Goal: Task Accomplishment & Management: Manage account settings

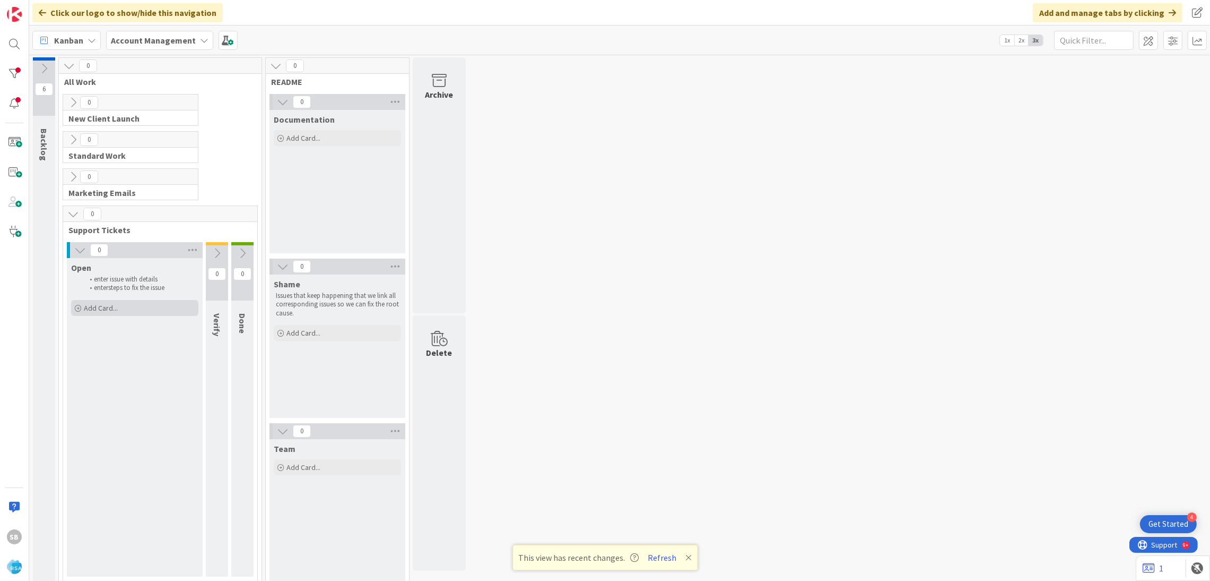
click at [129, 308] on div "Add Card..." at bounding box center [134, 308] width 127 height 16
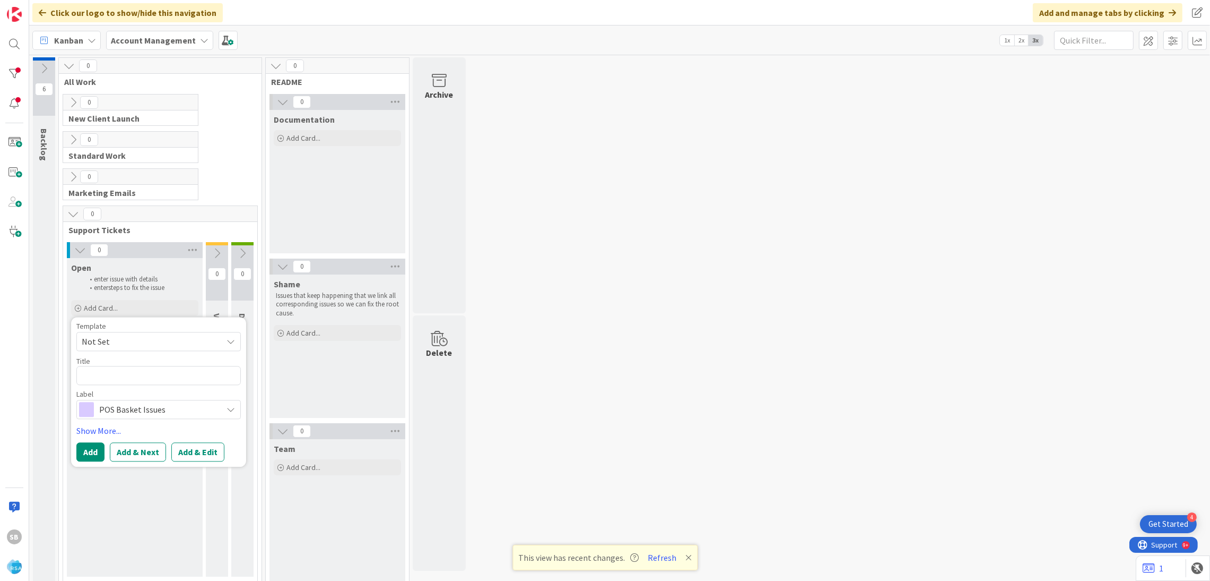
click at [125, 339] on span "Not Set" at bounding box center [148, 341] width 133 height 14
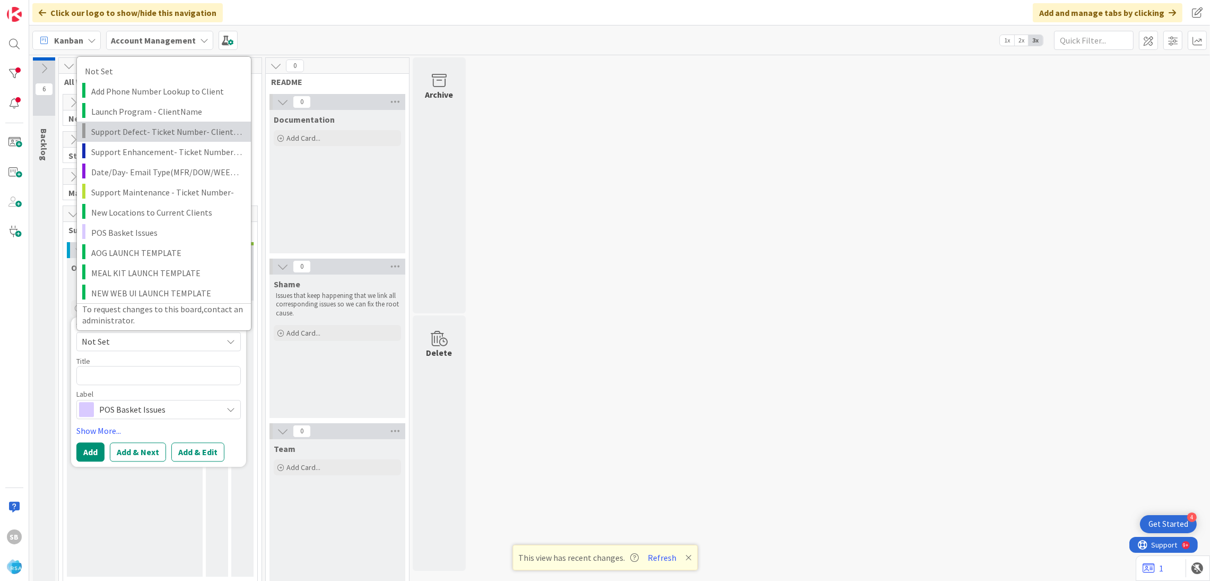
click at [164, 133] on span "Support Defect- Ticket Number- Client Name- Product Name" at bounding box center [167, 131] width 152 height 14
type textarea "x"
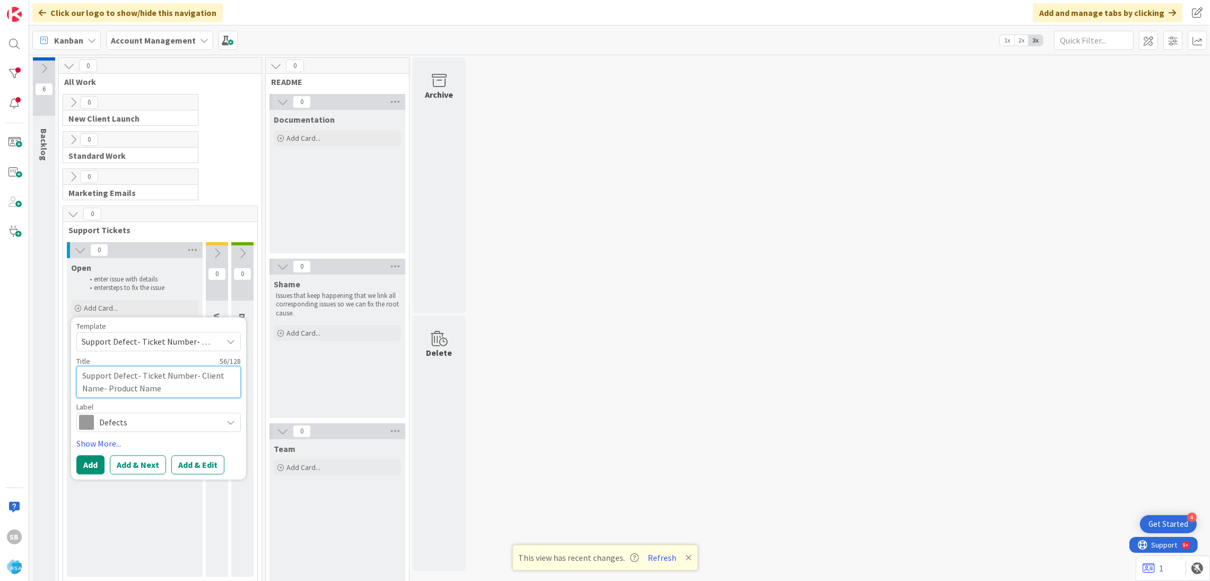
drag, startPoint x: 141, startPoint y: 371, endPoint x: 190, endPoint y: 399, distance: 56.5
click at [190, 399] on div "Template Support Defect- Ticket Number- Client Name- Product Name Not Set Add P…" at bounding box center [158, 376] width 165 height 109
type textarea "Support Defect-"
type textarea "x"
paste textarea "Retrieving data. Wait a few seconds and try to cut or copy again."
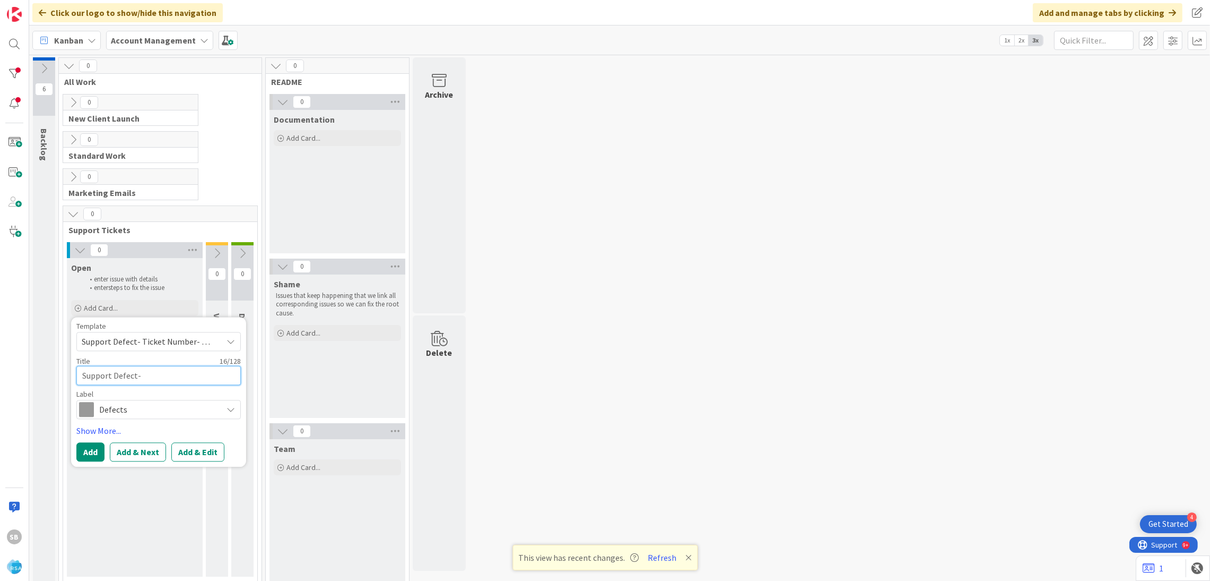
type textarea "Support Defect- Retrieving data. Wait a few seconds and try to cut or copy agai…"
type textarea "x"
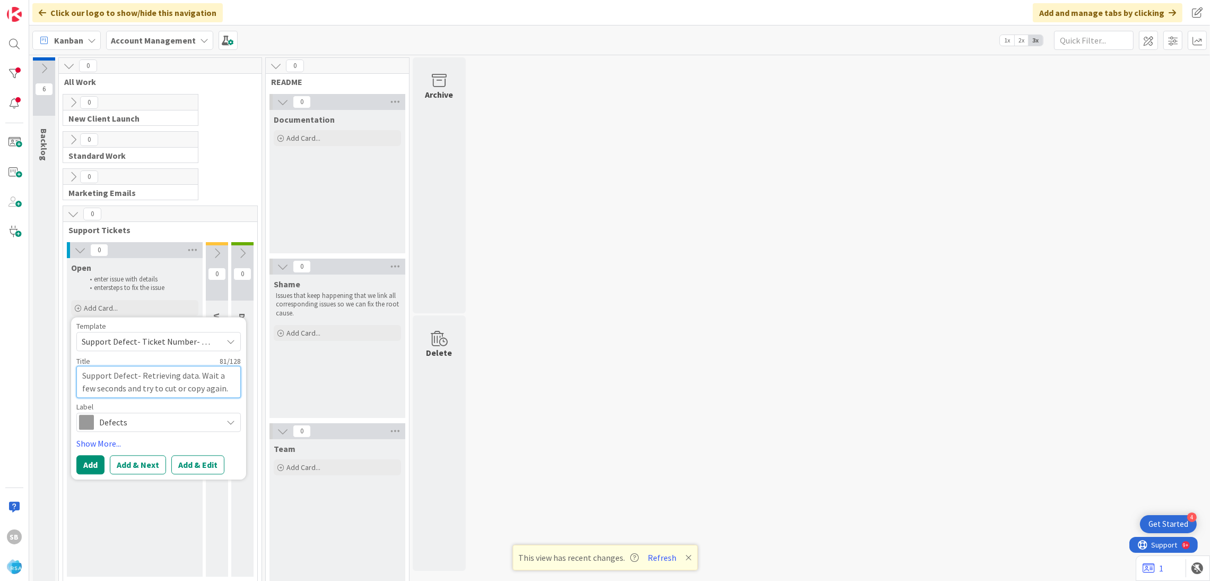
type textarea "Support Defect- Retrieving data. Wait a few seconds and try to cut or copy agai…"
type textarea "x"
type textarea "Support Defect- Retrieving data. Wait a few seconds and try to cut or copy agai…"
type textarea "x"
type textarea "Support Defect- Retrieving data. Wait a few seconds and try to cut or copy agai…"
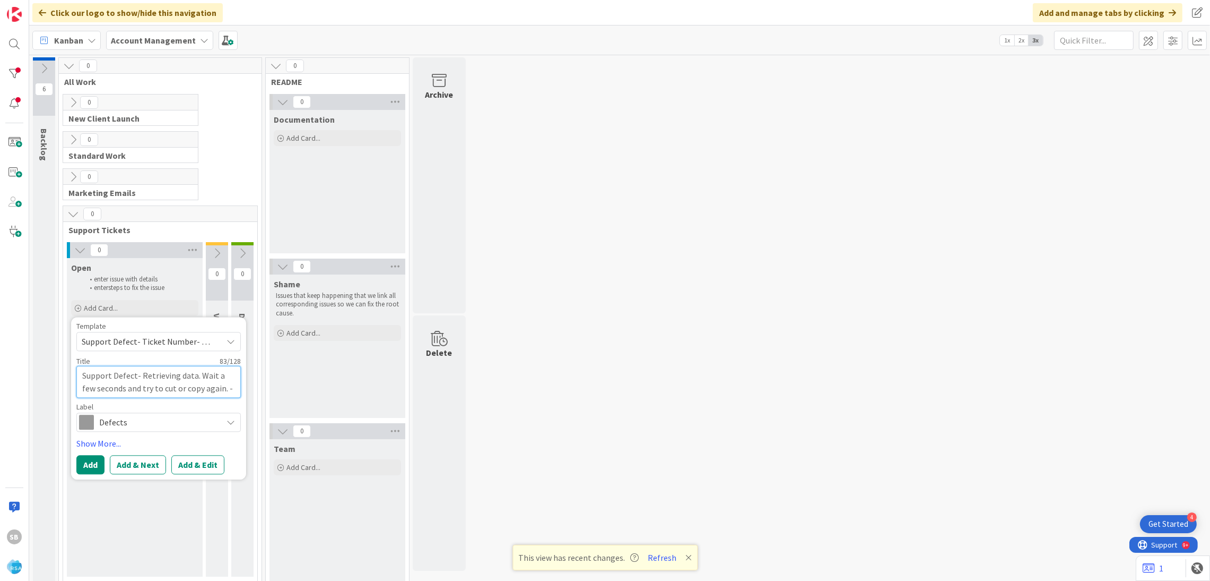
type textarea "x"
type textarea "Support Defect- Retrieving data. Wait a few seconds and try to cut or copy agai…"
type textarea "x"
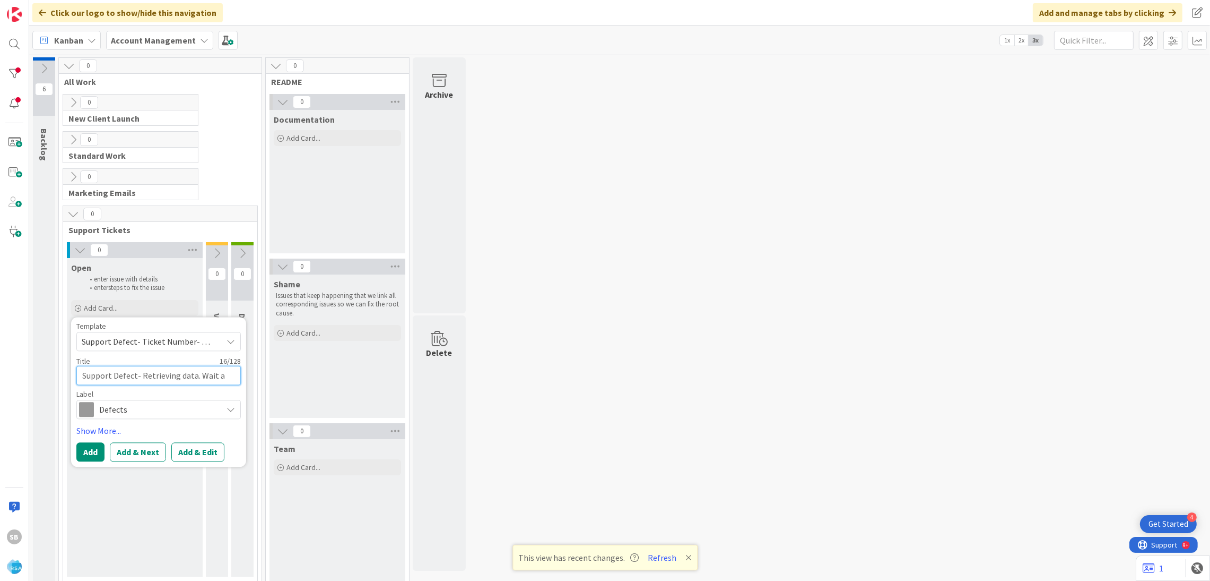
type textarea "Support Defect-"
type textarea "x"
paste textarea "302557"
type textarea "Support Defect- 302557"
type textarea "x"
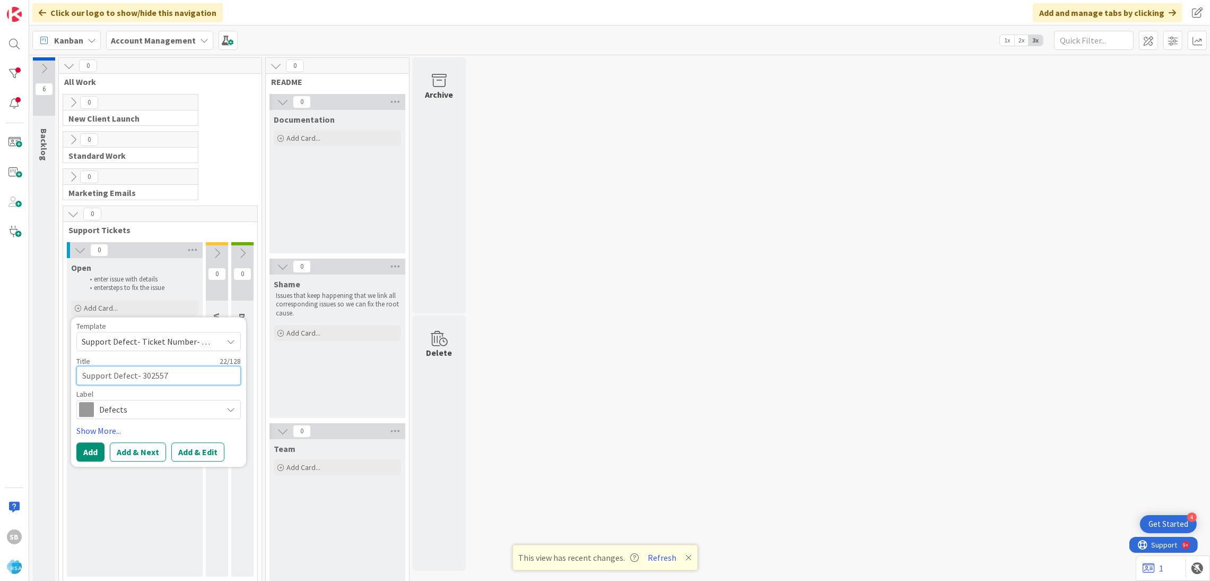
type textarea "Support Defect- 302557m"
type textarea "x"
type textarea "Support Defect- 302557"
type textarea "x"
type textarea "Support Defect- 302557"
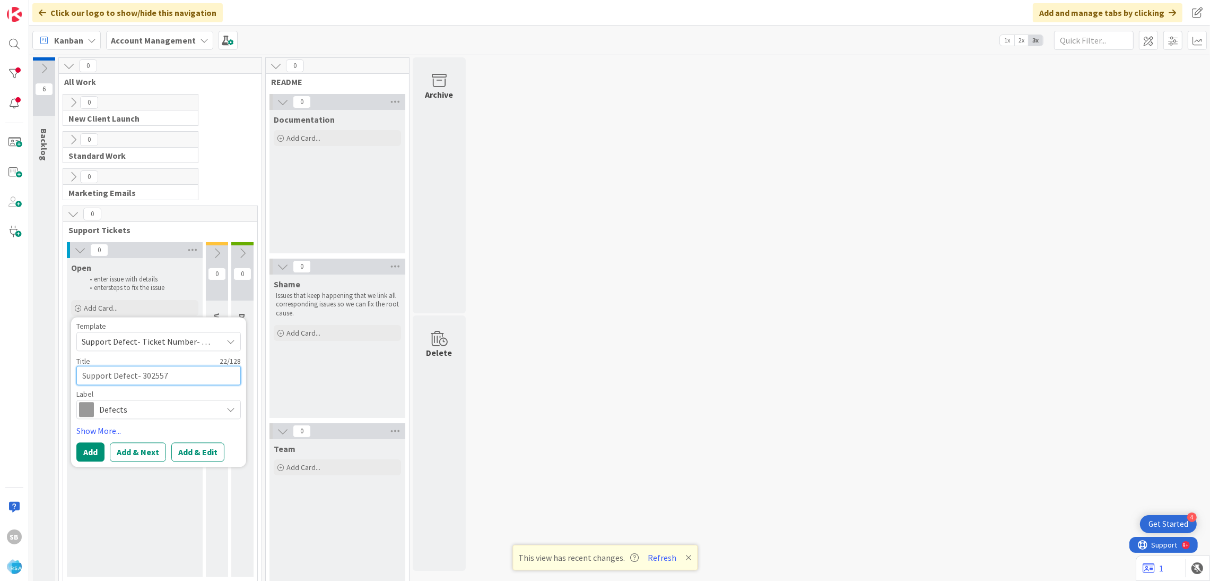
type textarea "x"
type textarea "Support Defect- 302557 -"
type textarea "x"
type textarea "Support Defect- 302557 -"
type textarea "x"
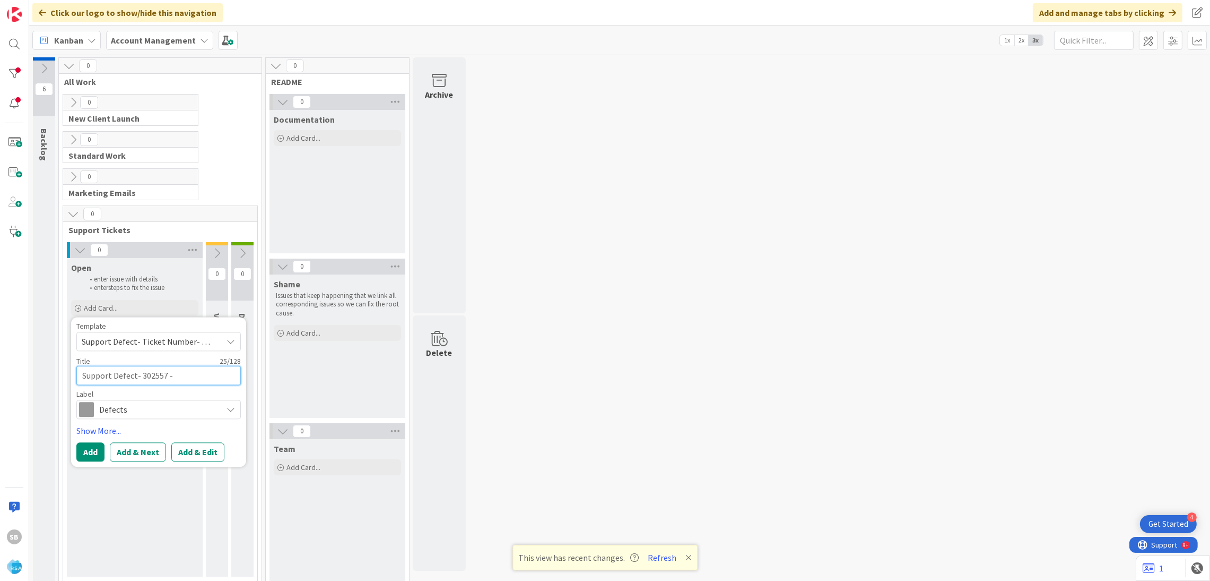
paste textarea "Retrieving data. Wait a few seconds and try to cut or copy again."
type textarea "Support Defect- 302557 - Retrieving data. Wait a few seconds and try to cut or …"
type textarea "x"
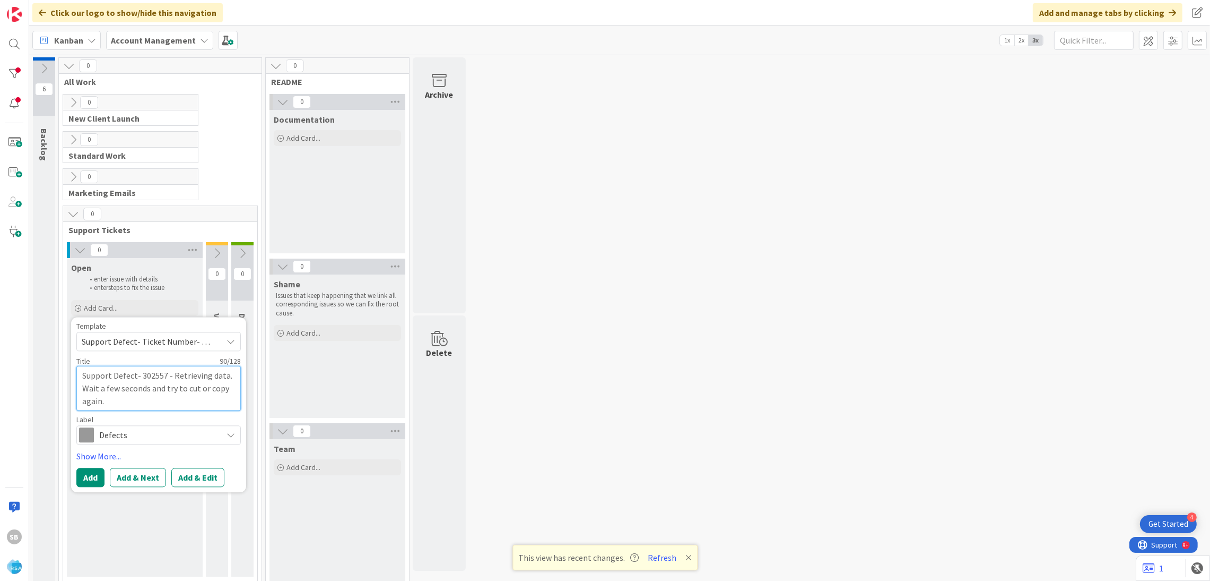
type textarea "Support Defect- 302557 - Retrieving data. Wait a few seconds and try to cut or …"
type textarea "x"
type textarea "Support Defect- 302557 - Retrieving data. Wait a few seconds and try to cut or …"
type textarea "x"
type textarea "Support Defect- 302557 - Retrieving data. Wait a few seconds and try to cut or …"
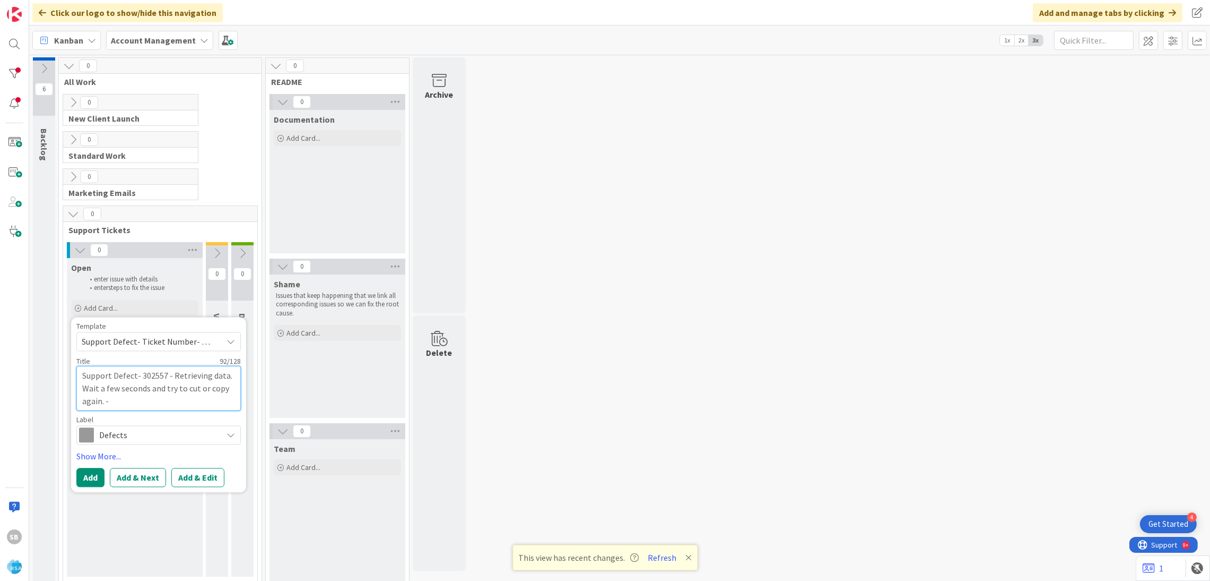
type textarea "x"
type textarea "Support Defect- 302557 - Retrieving data. Wait a few seconds and try to cut or …"
type textarea "x"
type textarea "Support Defect- 302557 -"
type textarea "x"
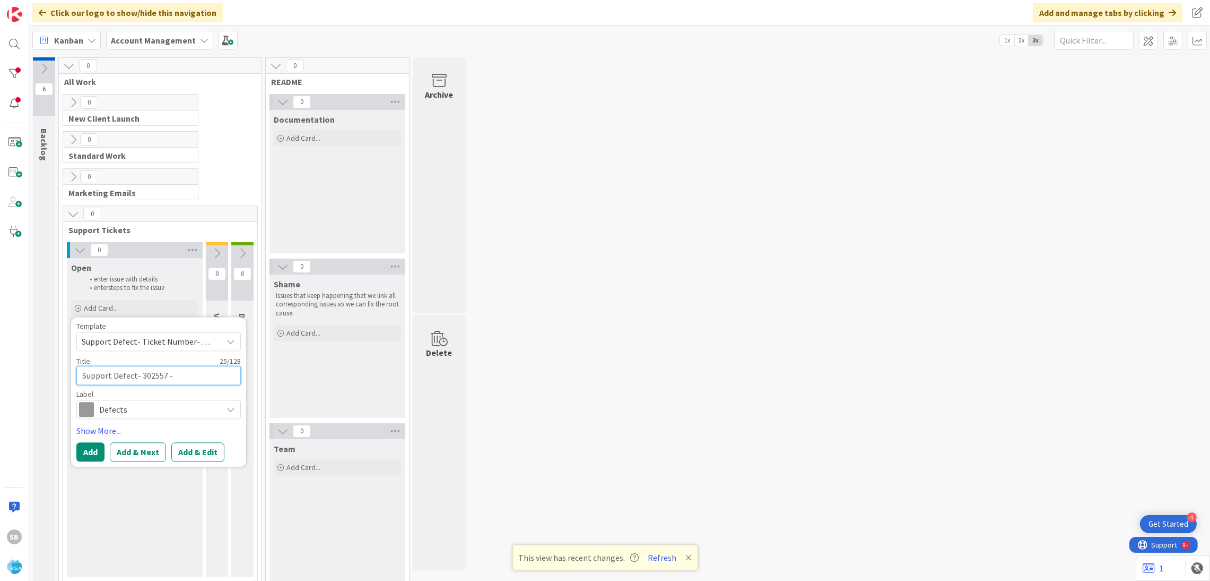
paste textarea "The Pig Bham"
type textarea "Support Defect- 302557 - The Pig Bham"
type textarea "x"
type textarea "Support Defect- 302557 - The Pig Bham"
type textarea "x"
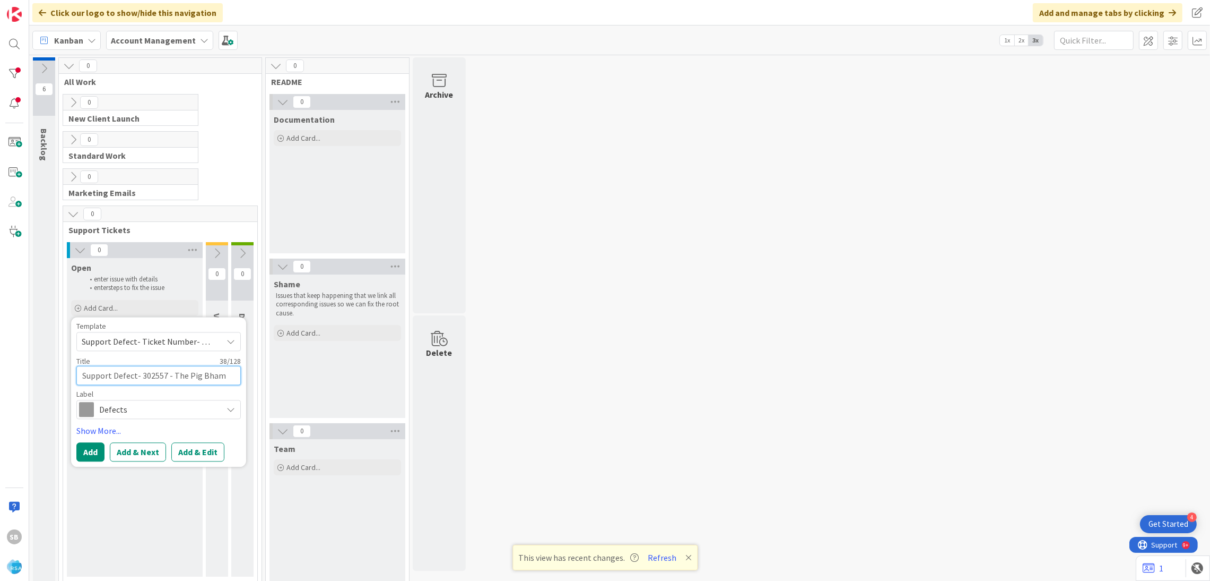
type textarea "Support Defect- 302557 - The Pig Bham -"
type textarea "x"
type textarea "Support Defect- 302557 - The Pig Bham -"
type textarea "x"
paste textarea "The Pig Bham - AutoPilot"
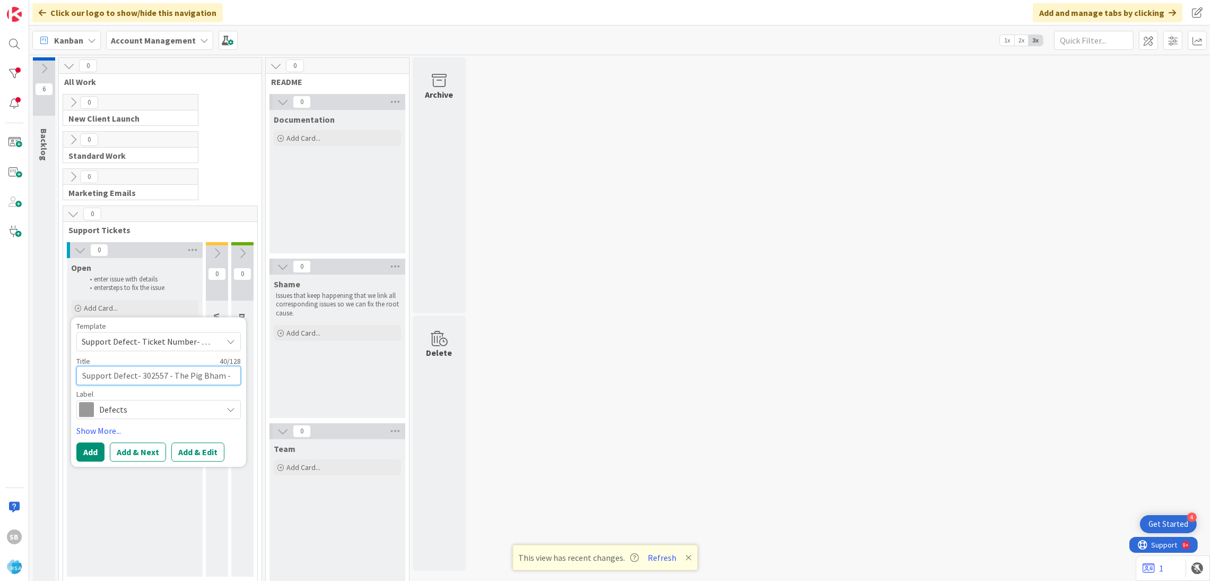
type textarea "Support Defect- 302557 - The Pig Bham - The Pig Bham - AutoPilot"
type textarea "x"
type textarea "Support Defect- 302557 - The Pig Bham - The Pig Bham - AutoPilot"
type textarea "x"
type textarea "Support Defect- 302557 - The Pig Bham - The Pig Bham - AutoPilot -"
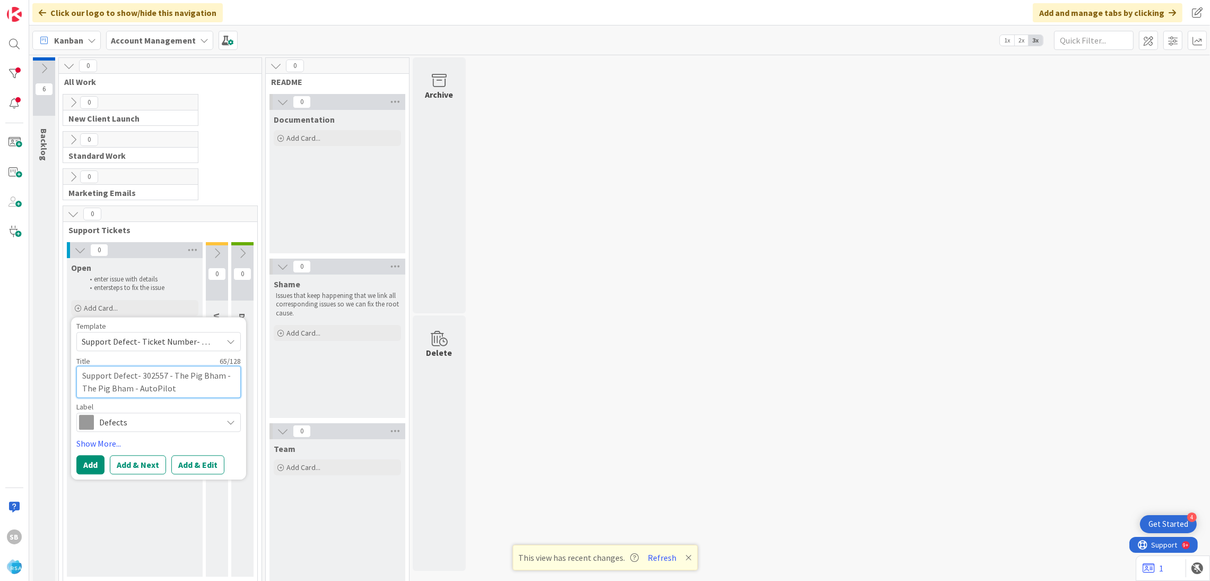
type textarea "x"
type textarea "Support Defect- 302557 - The Pig Bham - The Pig Bham - AutoPilot -"
type textarea "x"
type textarea "Support Defect- 302557 - The Pig Bham - The Pig Bham - AutoPilot - A"
type textarea "x"
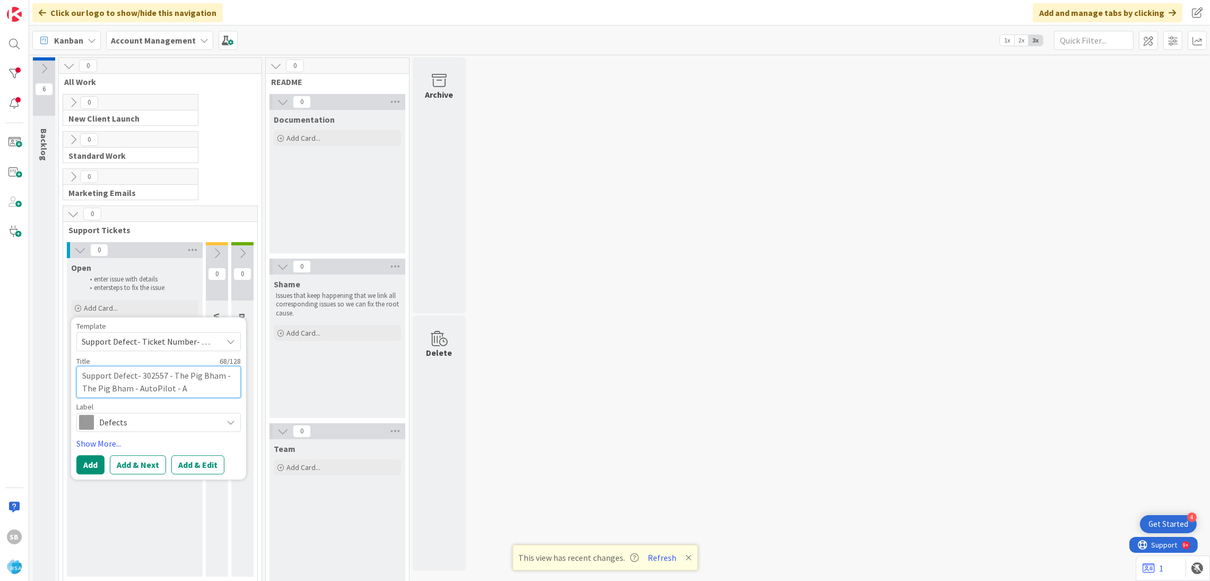
type textarea "Support Defect- 302557 - The Pig Bham - The Pig Bham - AutoPilot - AO"
type textarea "x"
type textarea "Support Defect- 302557 - The Pig Bham - The Pig Bham - AutoPilot - A"
type textarea "x"
type textarea "Support Defect- 302557 - The Pig Bham - The Pig Bham - AutoPilot -"
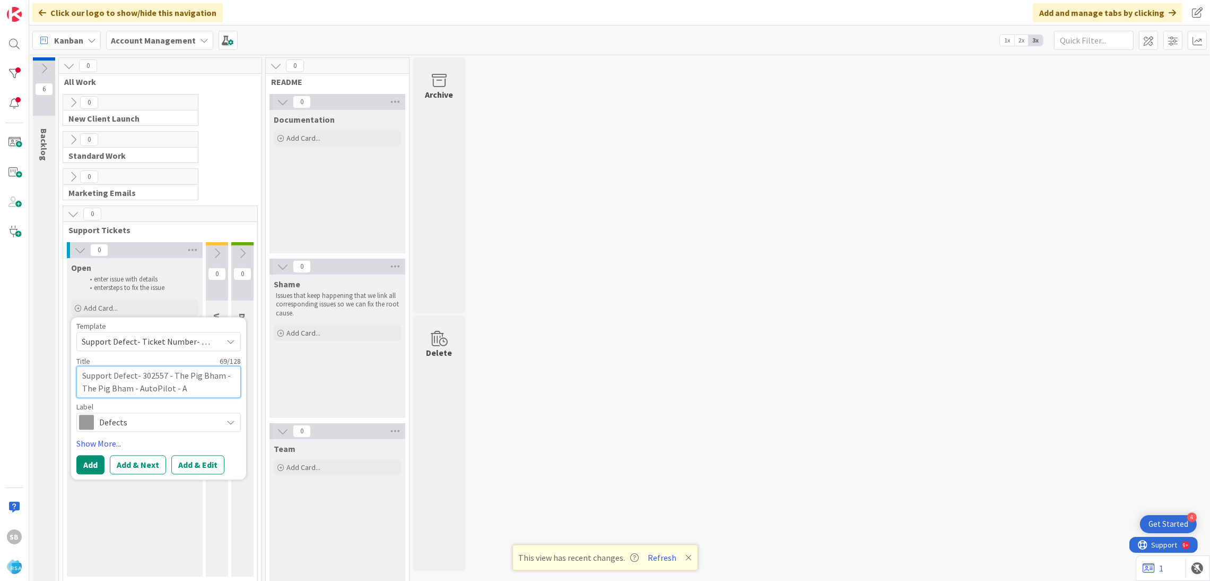
type textarea "x"
type textarea "Support Defect- 302557 - The Pig Bham - The Pig Bham - AutoPilot - R"
type textarea "x"
type textarea "Support Defect- 302557 - The Pig Bham - The Pig Bham - AutoPilot - RS"
type textarea "x"
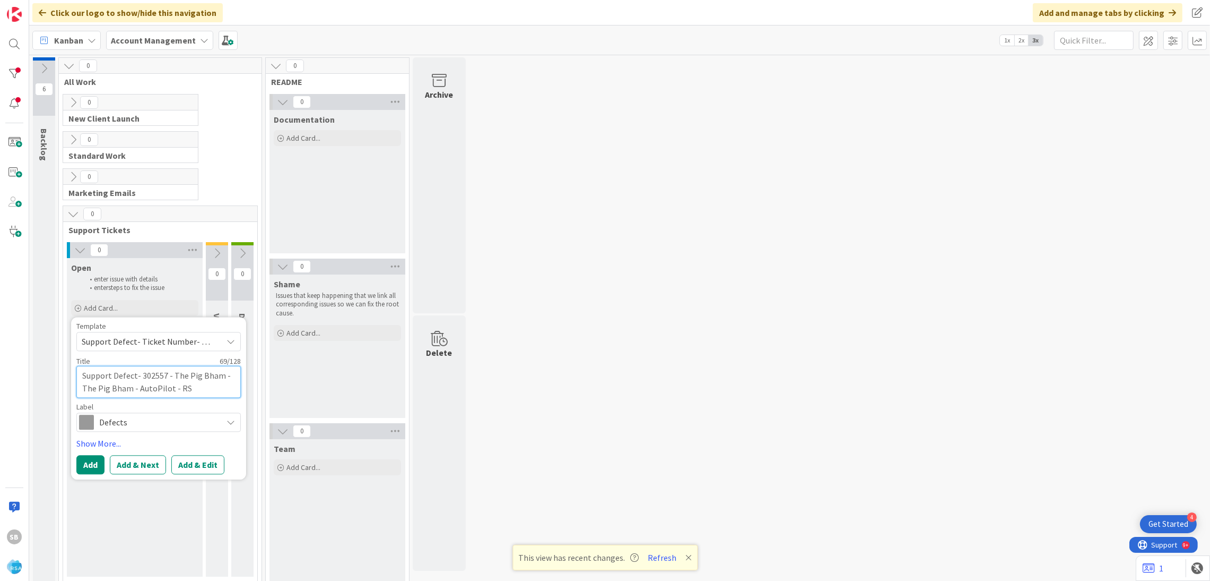
type textarea "Support Defect- 302557 - The Pig Bham - The Pig Bham - AutoPilot - RSA"
type textarea "x"
type textarea "Support Defect- 302557 - The Pig Bham - The Pig Bham - AutoPilot - RS"
type textarea "x"
type textarea "Support Defect- 302557 - The Pig Bham - The Pig Bham - AutoPilot - R"
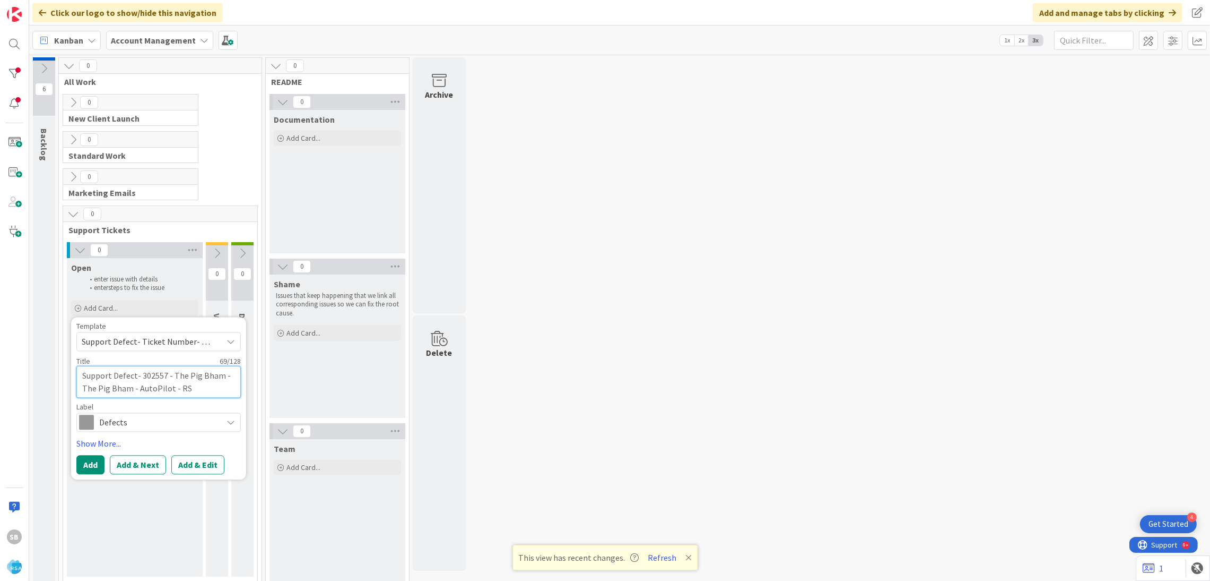
type textarea "x"
type textarea "Support Defect- 302557 - The Pig Bham - The Pig Bham - AutoPilot -"
type textarea "x"
type textarea "Support Defect- 302557 - The Pig Bham - The Pig Bham - AutoPilot - A"
type textarea "x"
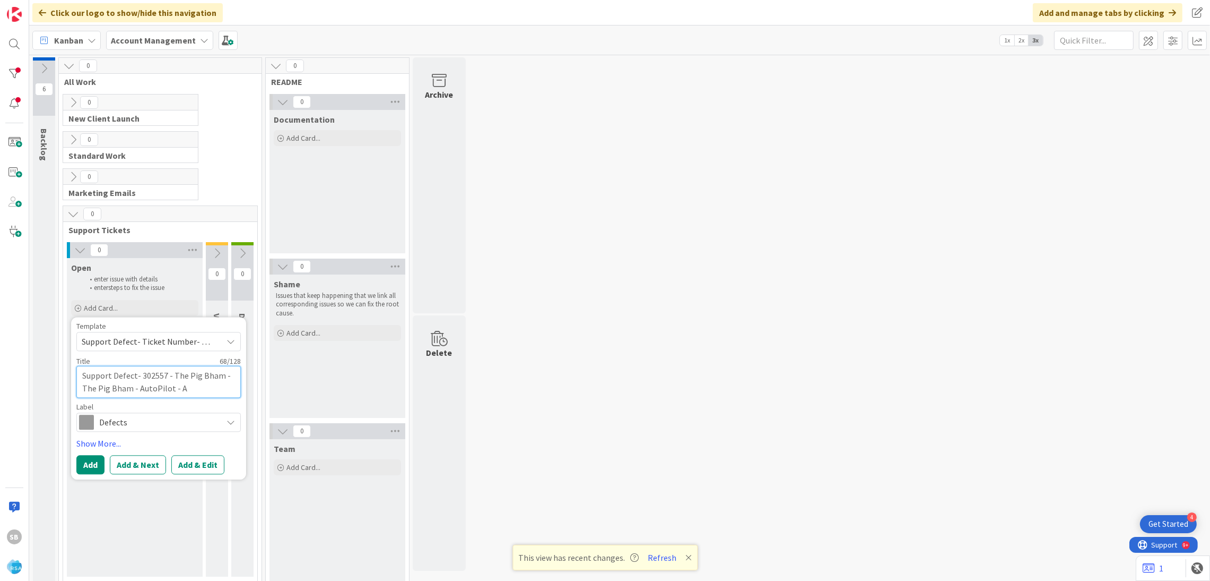
type textarea "Support Defect- 302557 - The Pig Bham - The Pig Bham - AutoPilot - AP"
type textarea "x"
type textarea "Support Defect- 302557 - The Pig Bham - The Pig Bham - AutoPilot - AP"
click at [208, 463] on button "Add & Edit" at bounding box center [197, 464] width 53 height 19
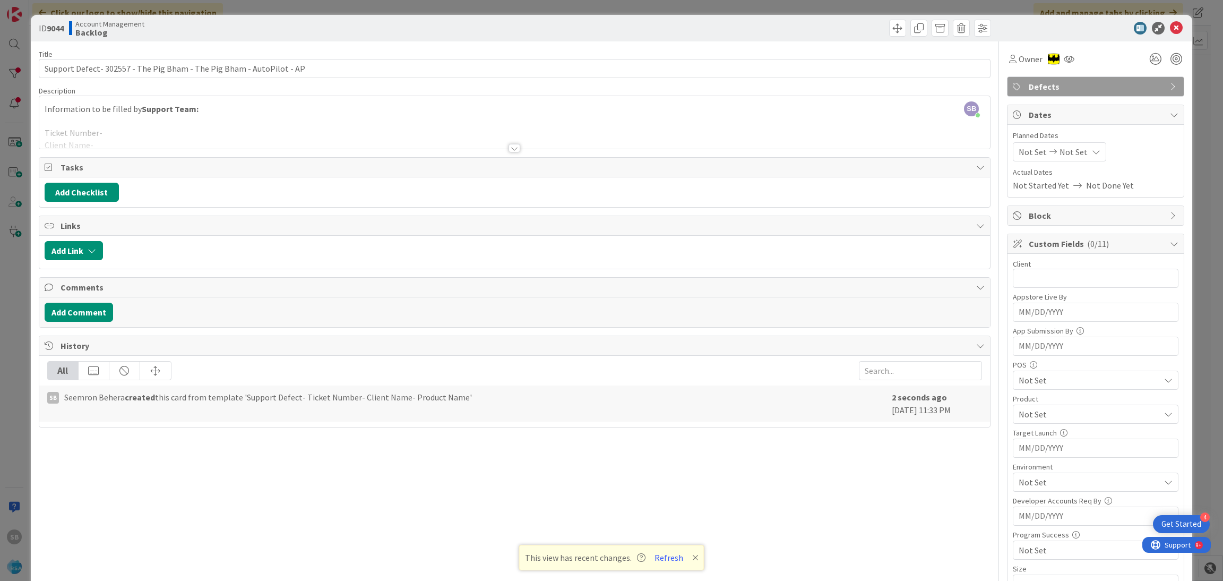
click at [146, 134] on div at bounding box center [514, 135] width 951 height 27
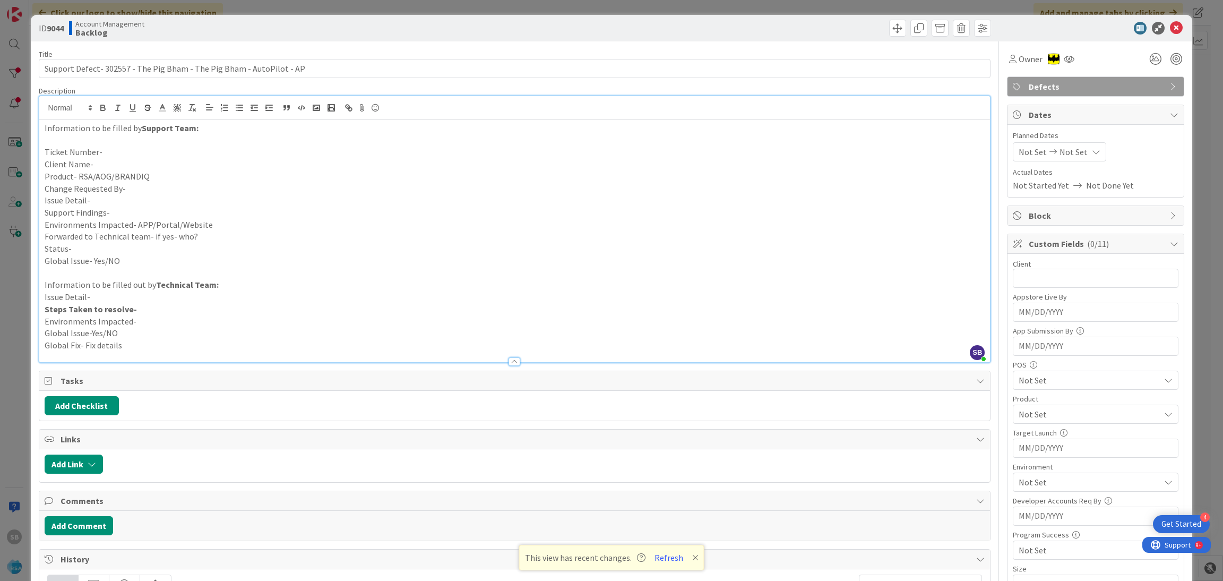
click at [138, 149] on p "Ticket Number-" at bounding box center [515, 152] width 940 height 12
click at [131, 164] on p "Client Name-" at bounding box center [515, 164] width 940 height 12
click at [144, 173] on p "Product- RSA/AOG/BRANDIQ" at bounding box center [515, 176] width 940 height 12
click at [144, 186] on p "Change Requested By-" at bounding box center [515, 189] width 940 height 12
click at [141, 198] on p "Issue Detail-" at bounding box center [515, 200] width 940 height 12
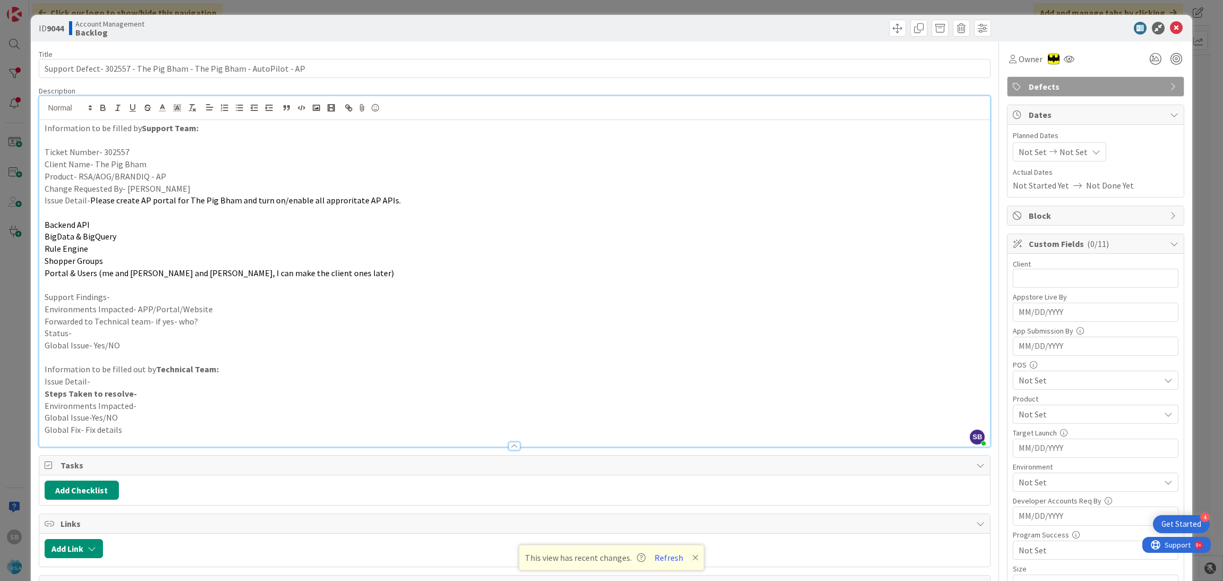
click at [118, 222] on p "Backend API" at bounding box center [515, 225] width 940 height 12
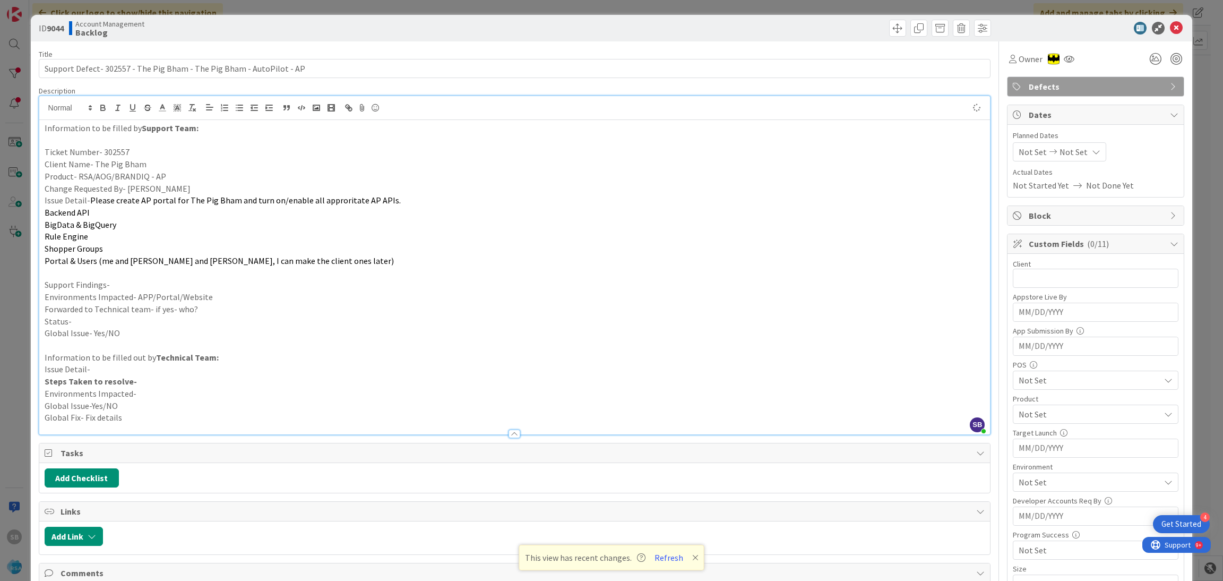
click at [106, 267] on p at bounding box center [515, 273] width 940 height 12
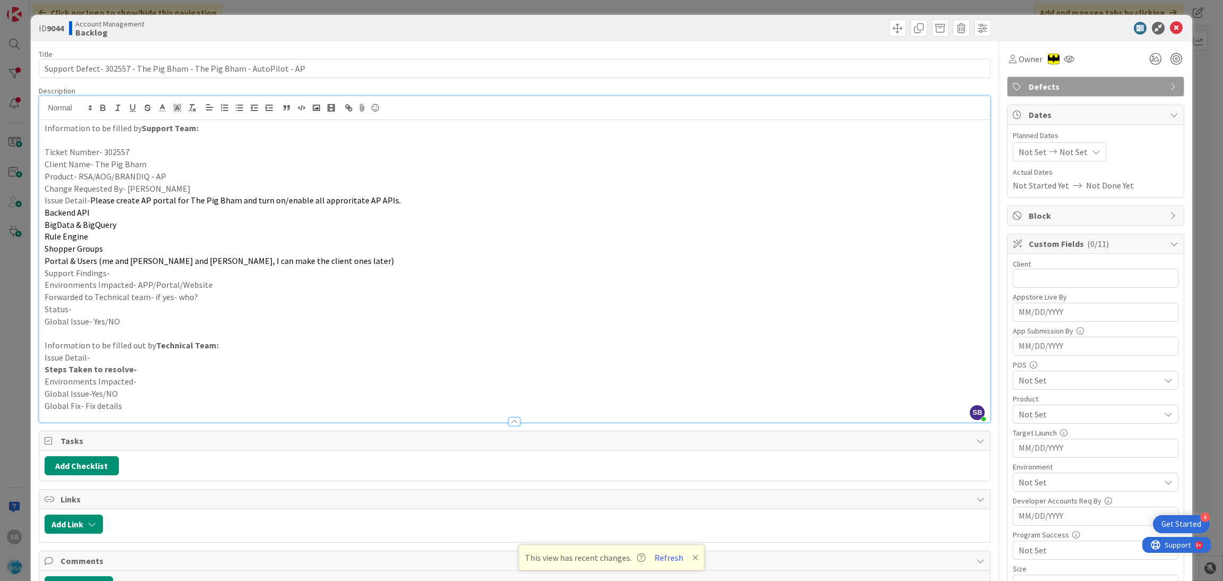
click at [107, 274] on p "Support Findings-" at bounding box center [515, 273] width 940 height 12
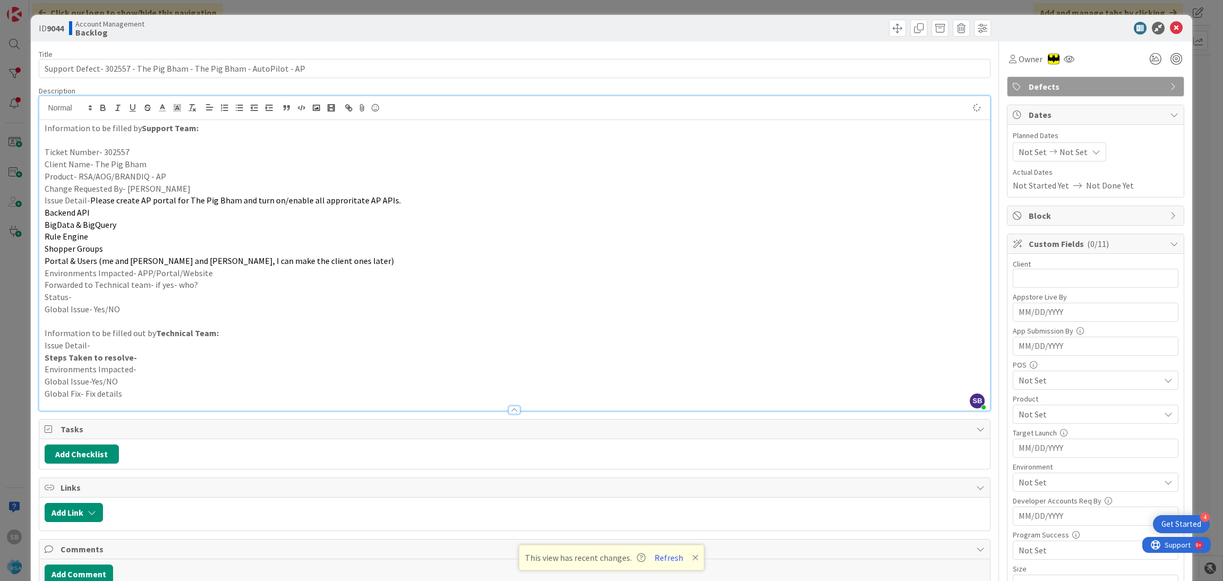
click at [215, 270] on p "Environments Impacted- APP/Portal/Website" at bounding box center [515, 273] width 940 height 12
click at [227, 288] on p "Forwarded to Technical team- if yes- who?" at bounding box center [515, 285] width 940 height 12
click at [93, 68] on input "Support Defect- 302557 - The Pig Bham - The Pig Bham - AutoPilot - AP" at bounding box center [515, 68] width 952 height 19
type input "Support Enhancement- 302557 - The Pig Bham - The Pig Bham - AutoPilot - AP"
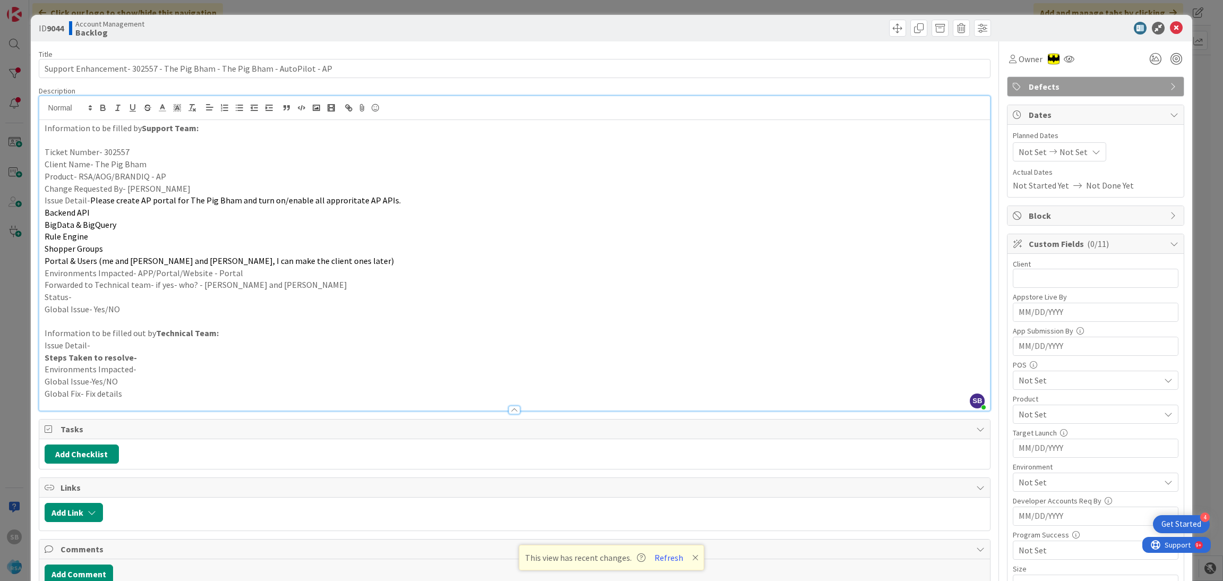
click at [87, 301] on p "Status-" at bounding box center [515, 297] width 940 height 12
click at [1018, 154] on span "Not Set" at bounding box center [1032, 151] width 28 height 13
click at [1045, 282] on td "18" at bounding box center [1055, 284] width 21 height 20
type input "[DATE]"
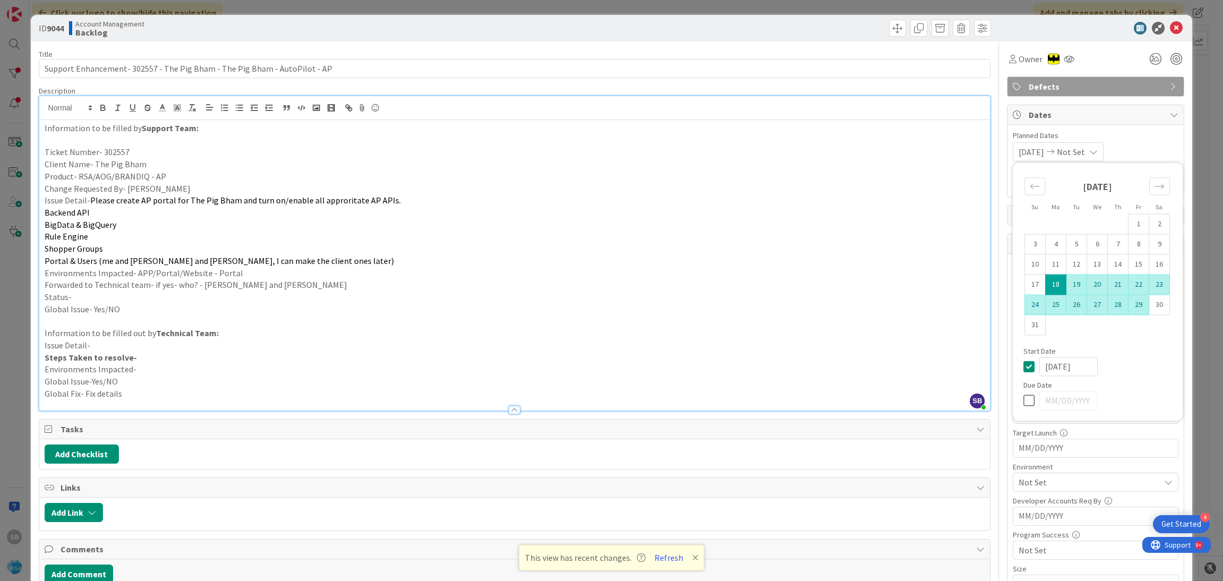
click at [1128, 305] on td "29" at bounding box center [1138, 305] width 21 height 20
type input "[DATE]"
click at [1132, 137] on span "Planned Dates" at bounding box center [1096, 135] width 166 height 11
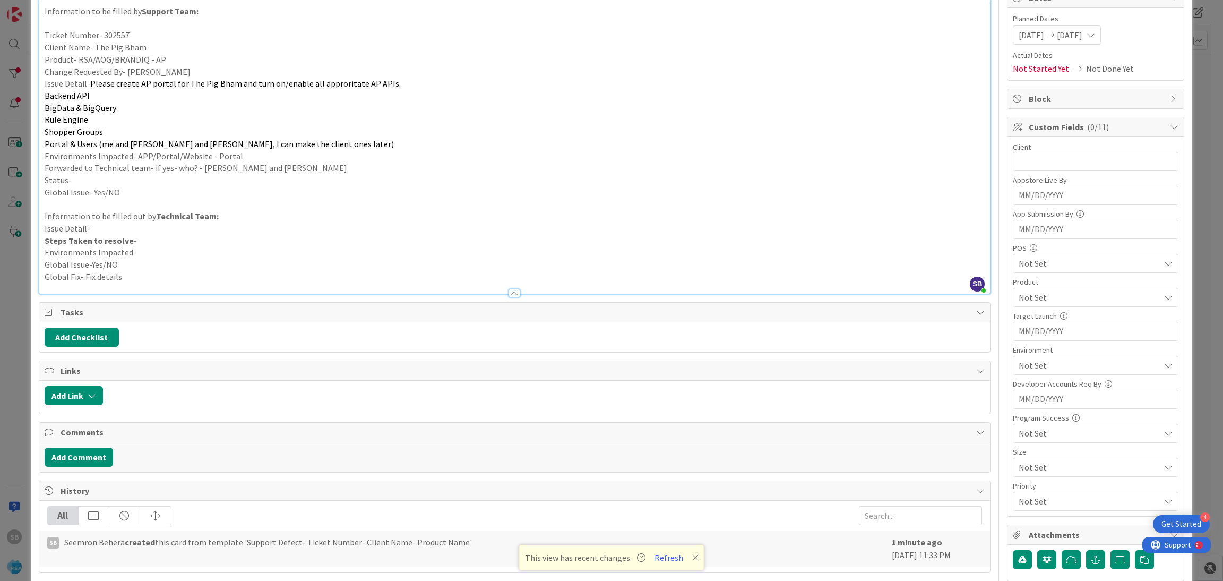
scroll to position [126, 0]
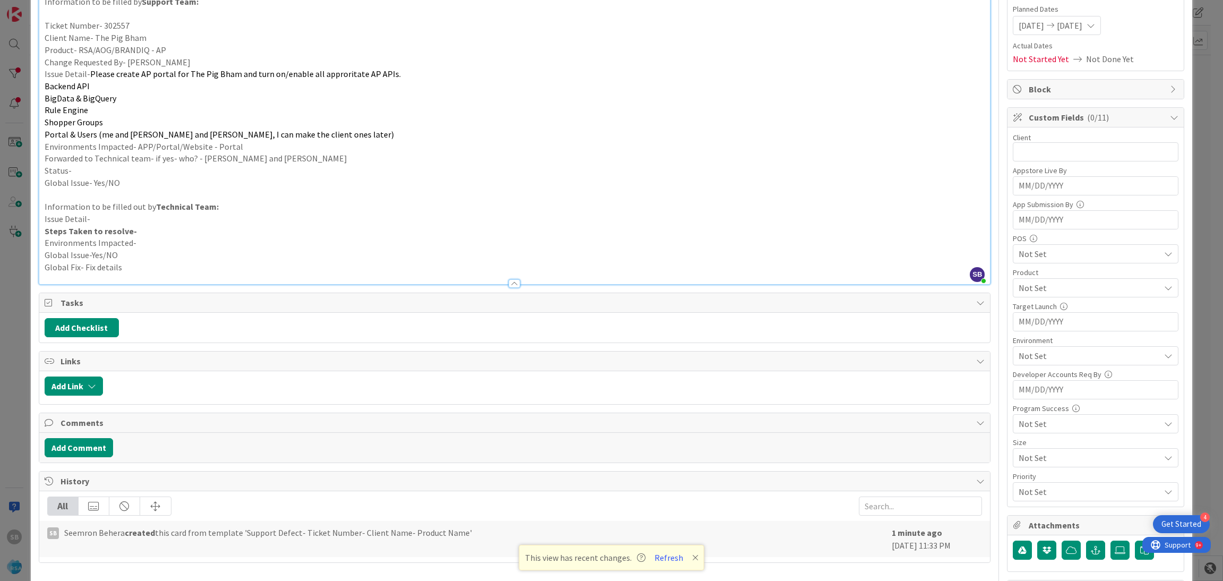
click at [1059, 252] on span "Not Set" at bounding box center [1088, 253] width 141 height 13
click at [1046, 280] on div "Not Set" at bounding box center [1096, 287] width 166 height 19
click at [1042, 408] on span "Autopilot" at bounding box center [1046, 408] width 36 height 16
click at [1059, 280] on div "Autopilot" at bounding box center [1096, 287] width 166 height 19
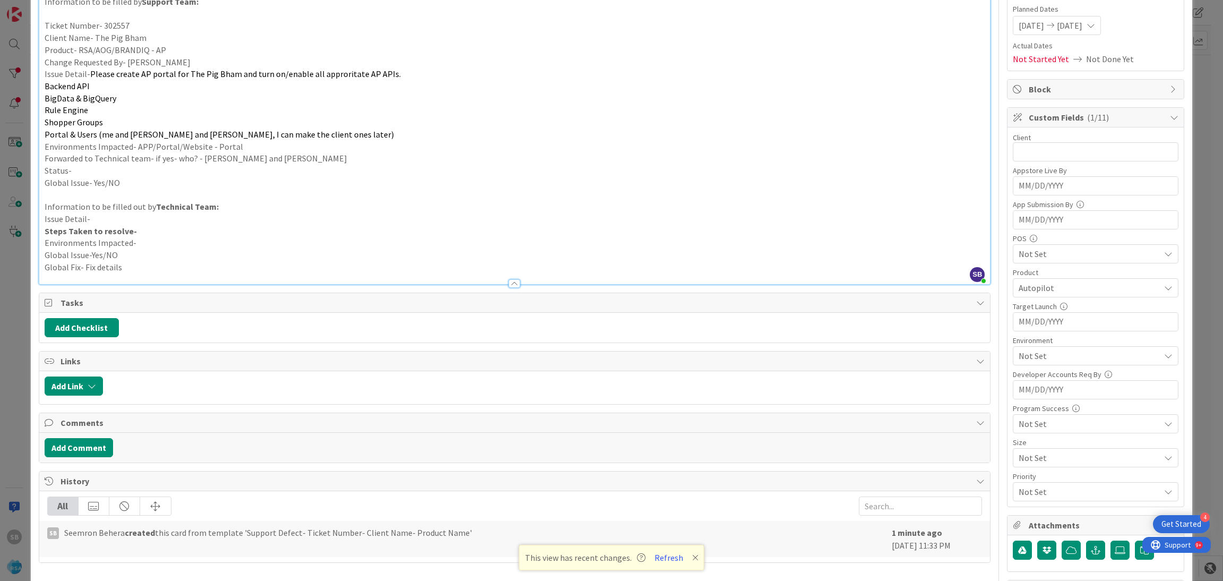
click at [1046, 355] on span "Not Set" at bounding box center [1088, 355] width 141 height 13
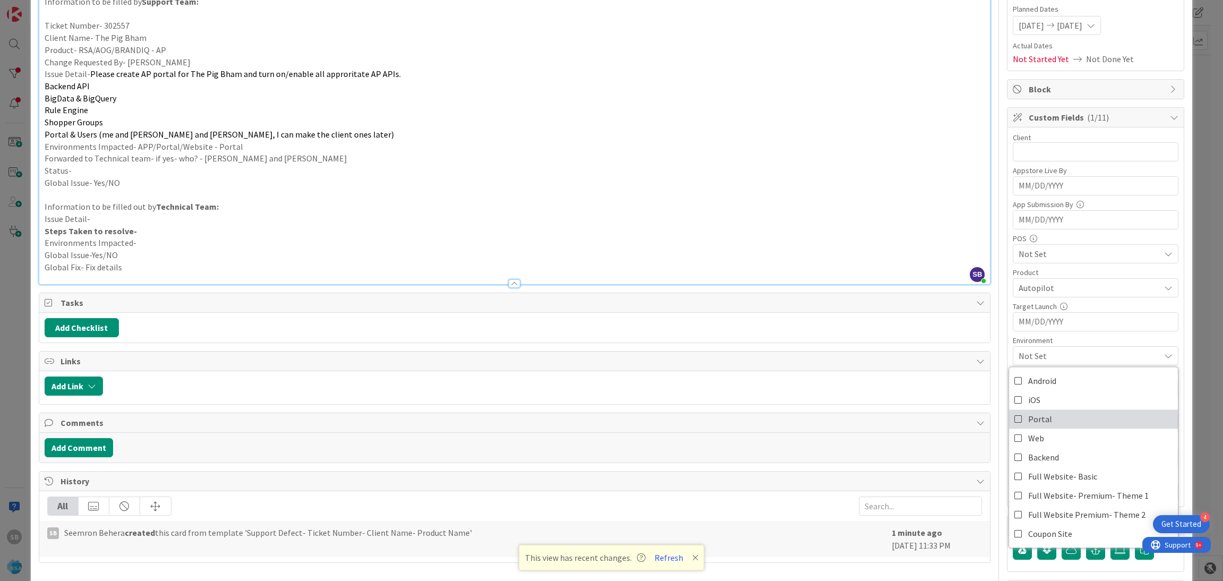
click at [1037, 414] on link "Portal" at bounding box center [1093, 418] width 169 height 19
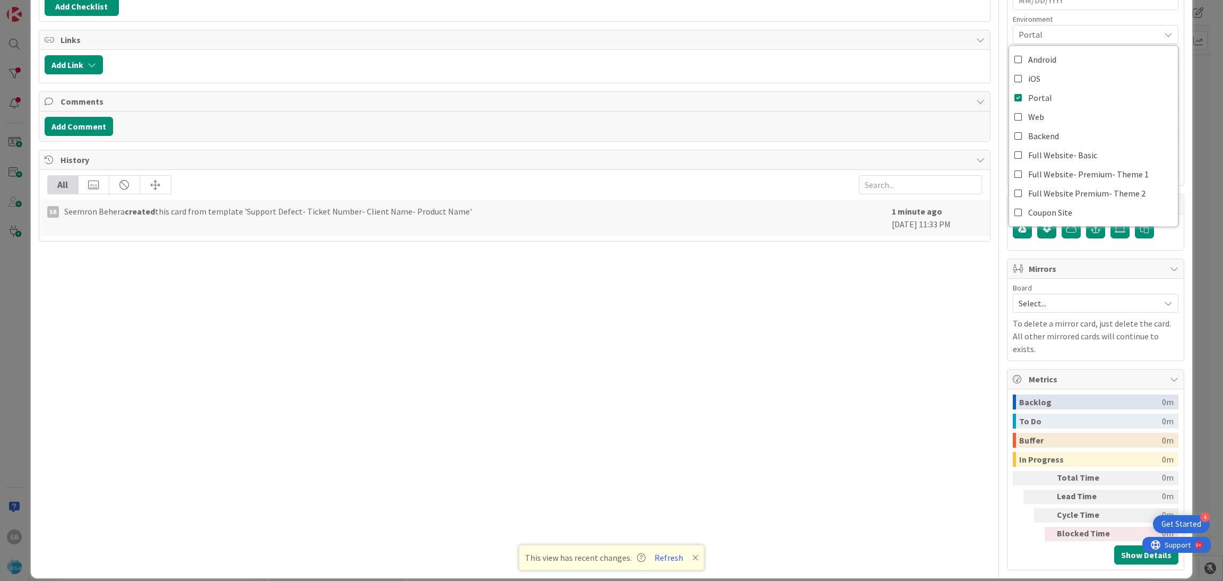
click at [1032, 303] on span "Select..." at bounding box center [1086, 303] width 136 height 15
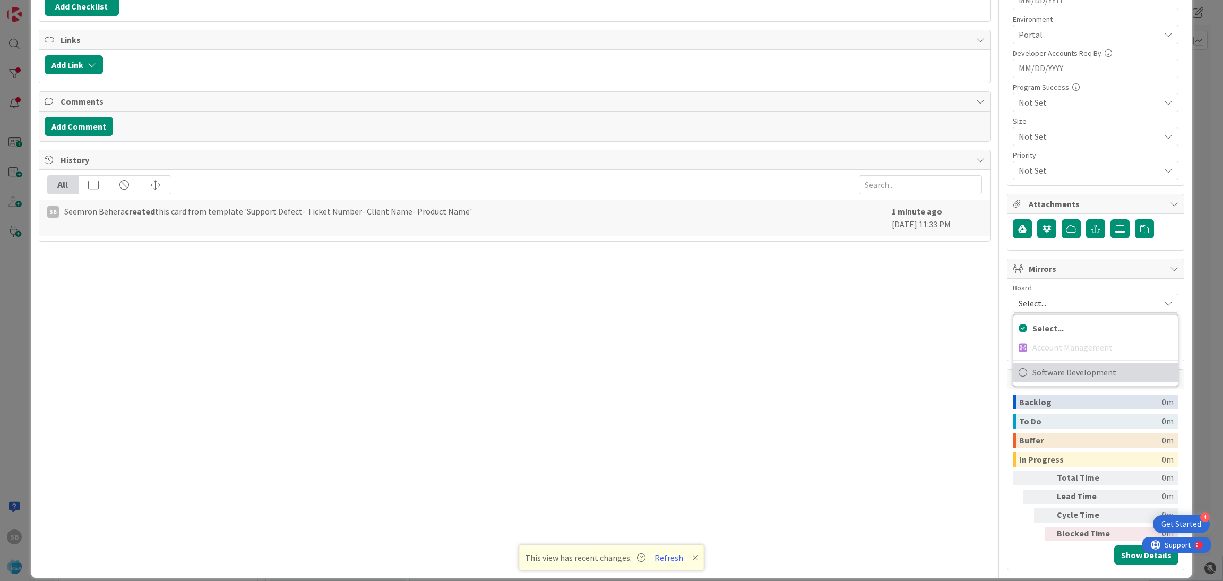
click at [1035, 373] on span "Software Development" at bounding box center [1102, 372] width 140 height 16
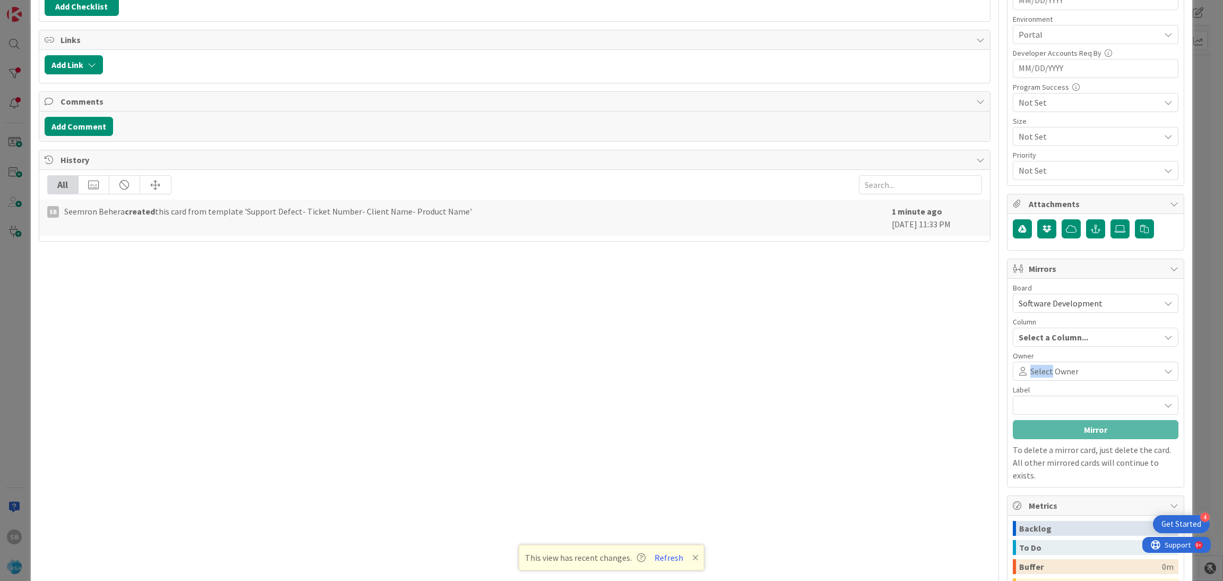
click at [1035, 373] on span "Select Owner" at bounding box center [1054, 371] width 48 height 13
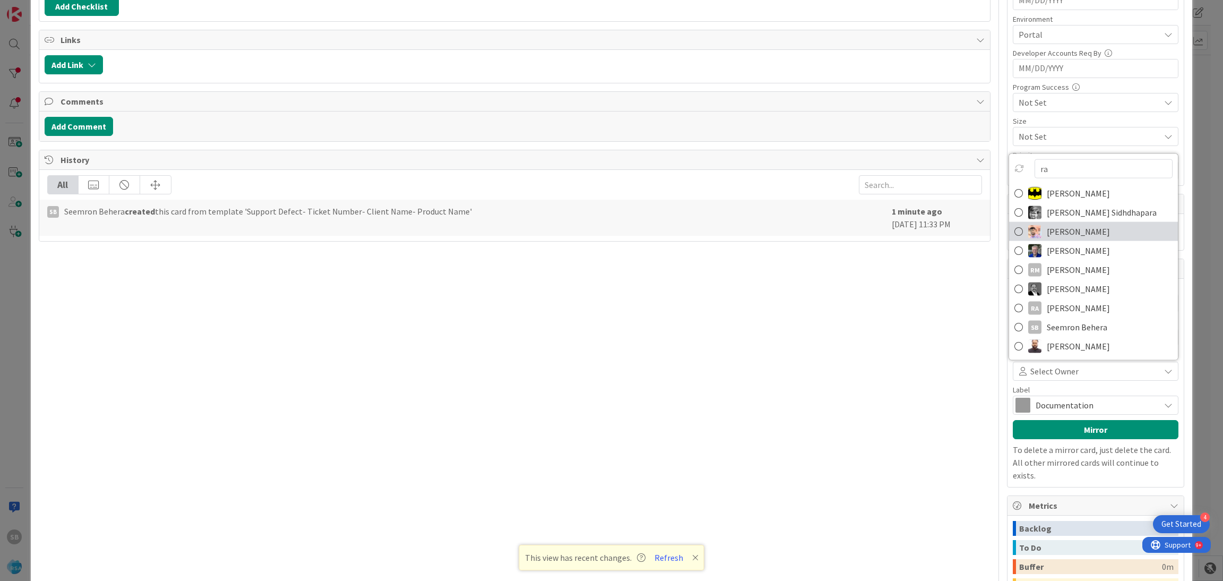
type input "ra"
click at [1071, 233] on span "[PERSON_NAME]" at bounding box center [1077, 231] width 63 height 16
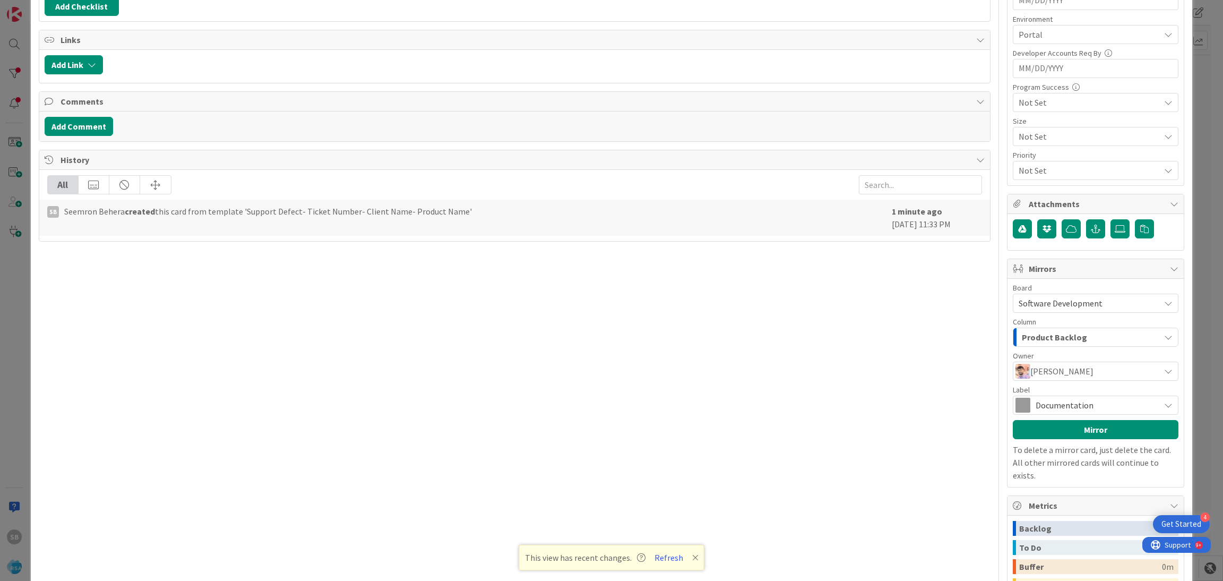
click at [1041, 402] on span "Documentation" at bounding box center [1094, 404] width 119 height 15
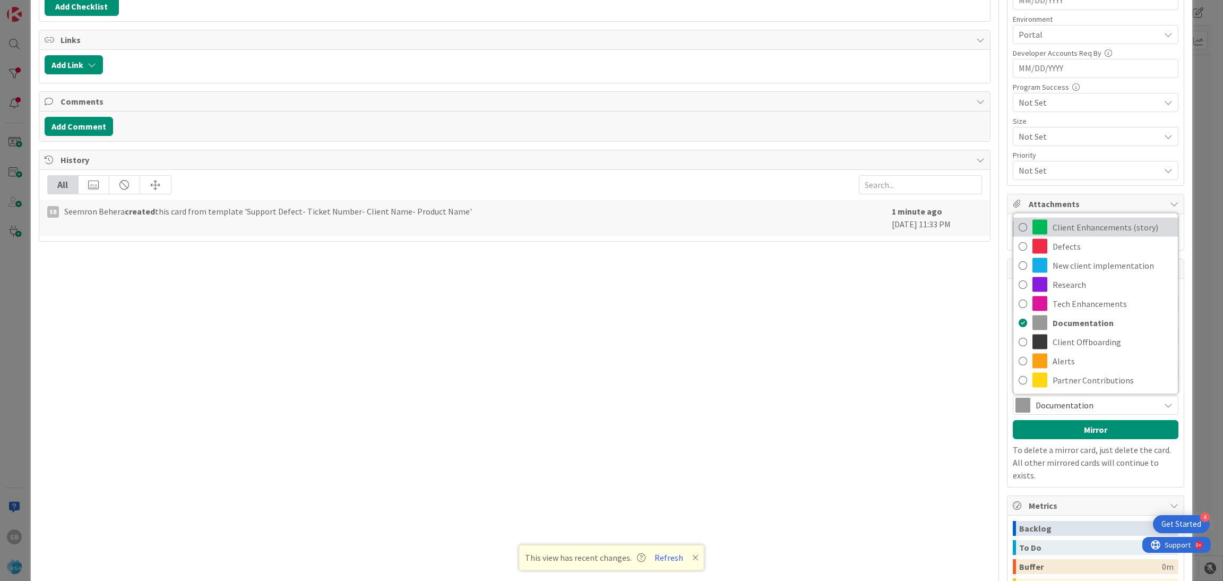
click at [1052, 226] on span "Client Enhancements (story)" at bounding box center [1112, 227] width 120 height 16
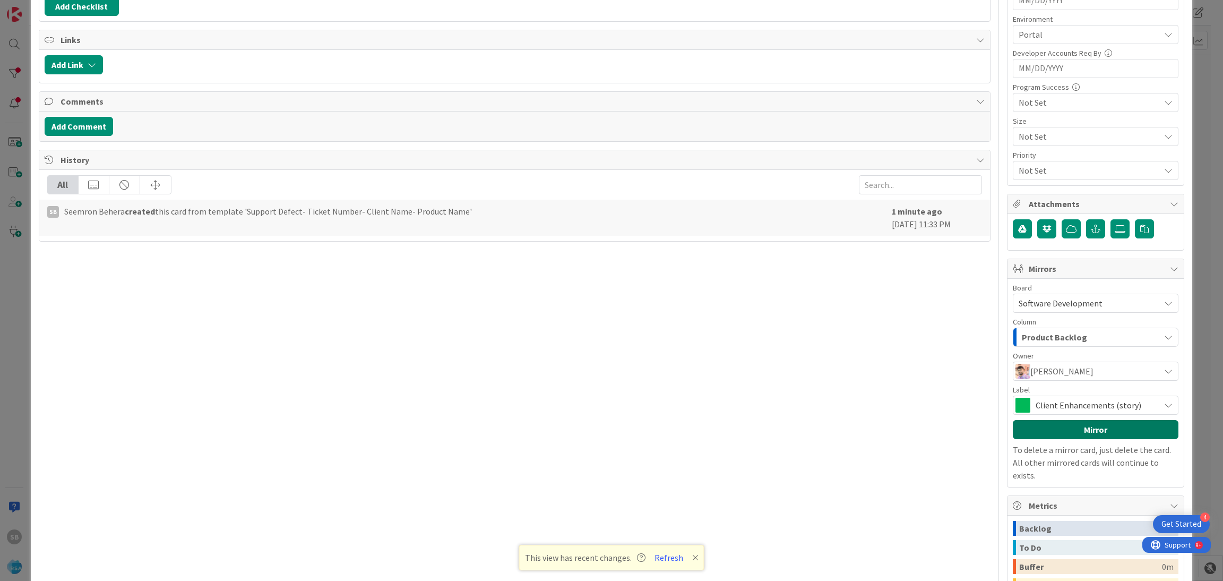
click at [1074, 437] on button "Mirror" at bounding box center [1096, 429] width 166 height 19
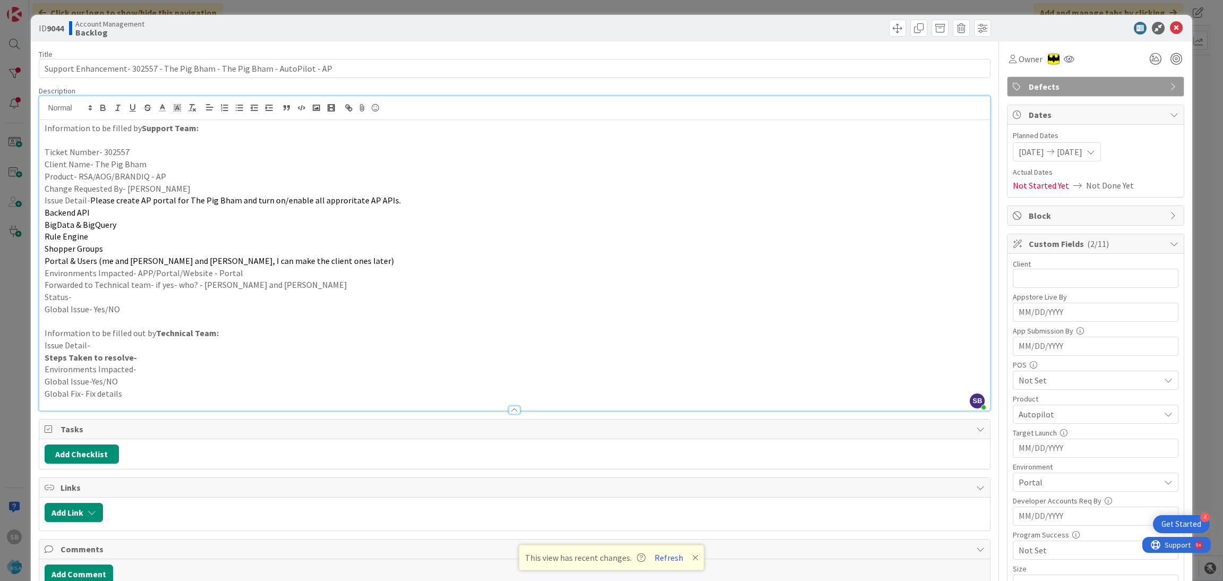
scroll to position [2, 0]
